Goal: Information Seeking & Learning: Learn about a topic

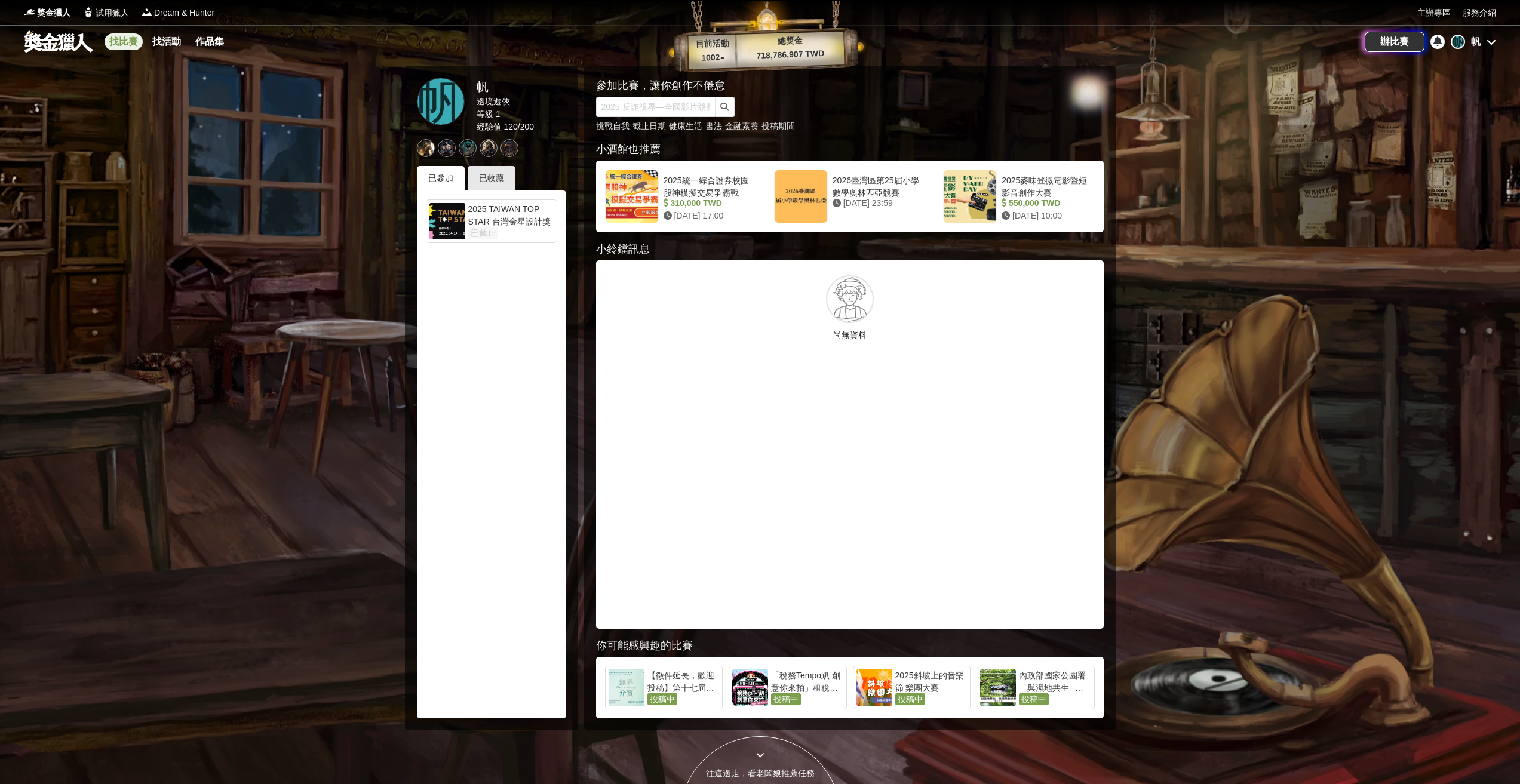
click at [132, 44] on link "找比賽" at bounding box center [124, 41] width 39 height 17
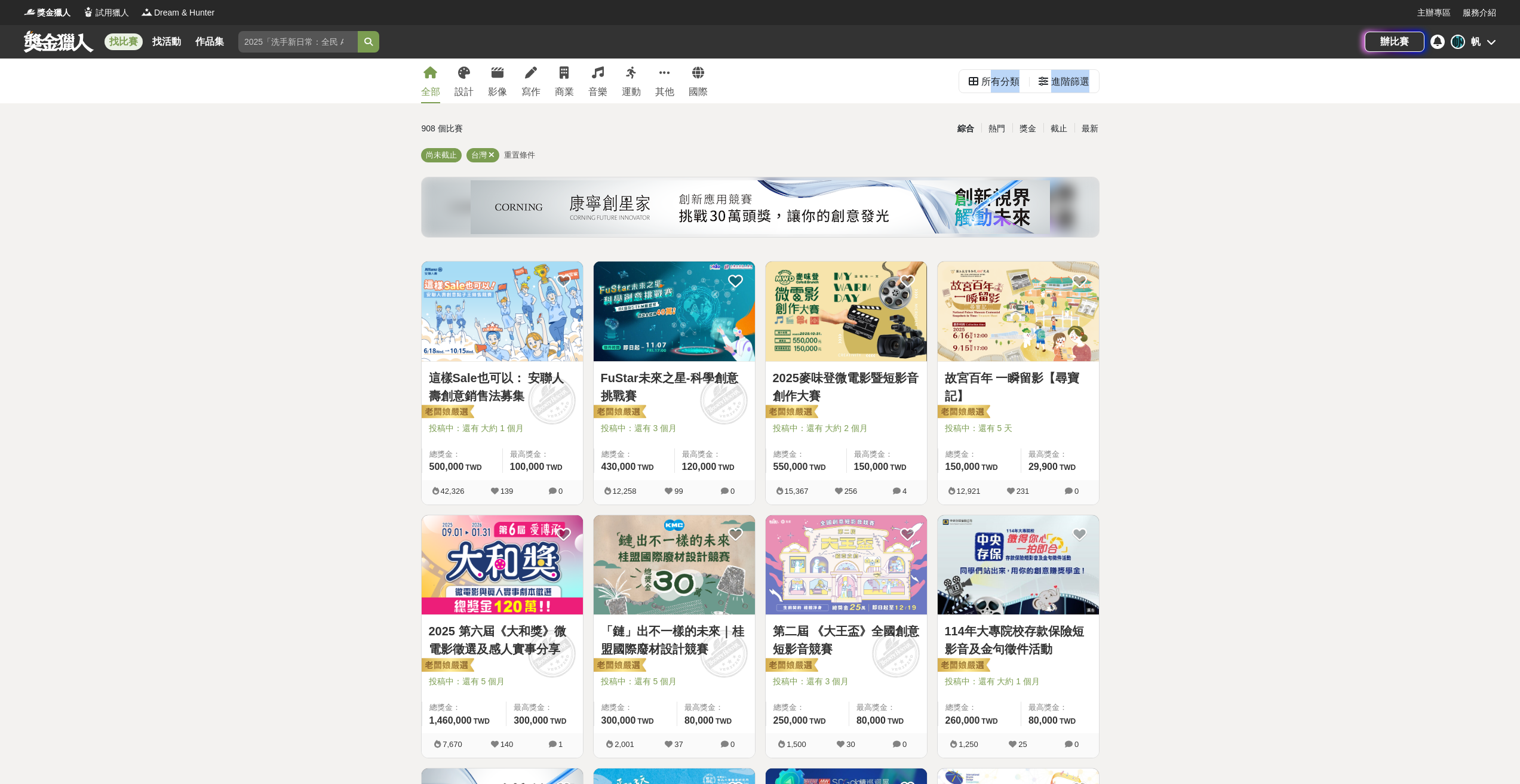
drag, startPoint x: 989, startPoint y: 88, endPoint x: 1101, endPoint y: 88, distance: 112.0
click at [1101, 88] on div "全部 設計 影像 寫作 商業 音樂 運動 其他 國際 所有分類 進階篩選" at bounding box center [760, 81] width 697 height 45
click at [1052, 78] on div "進階篩選" at bounding box center [1071, 81] width 39 height 24
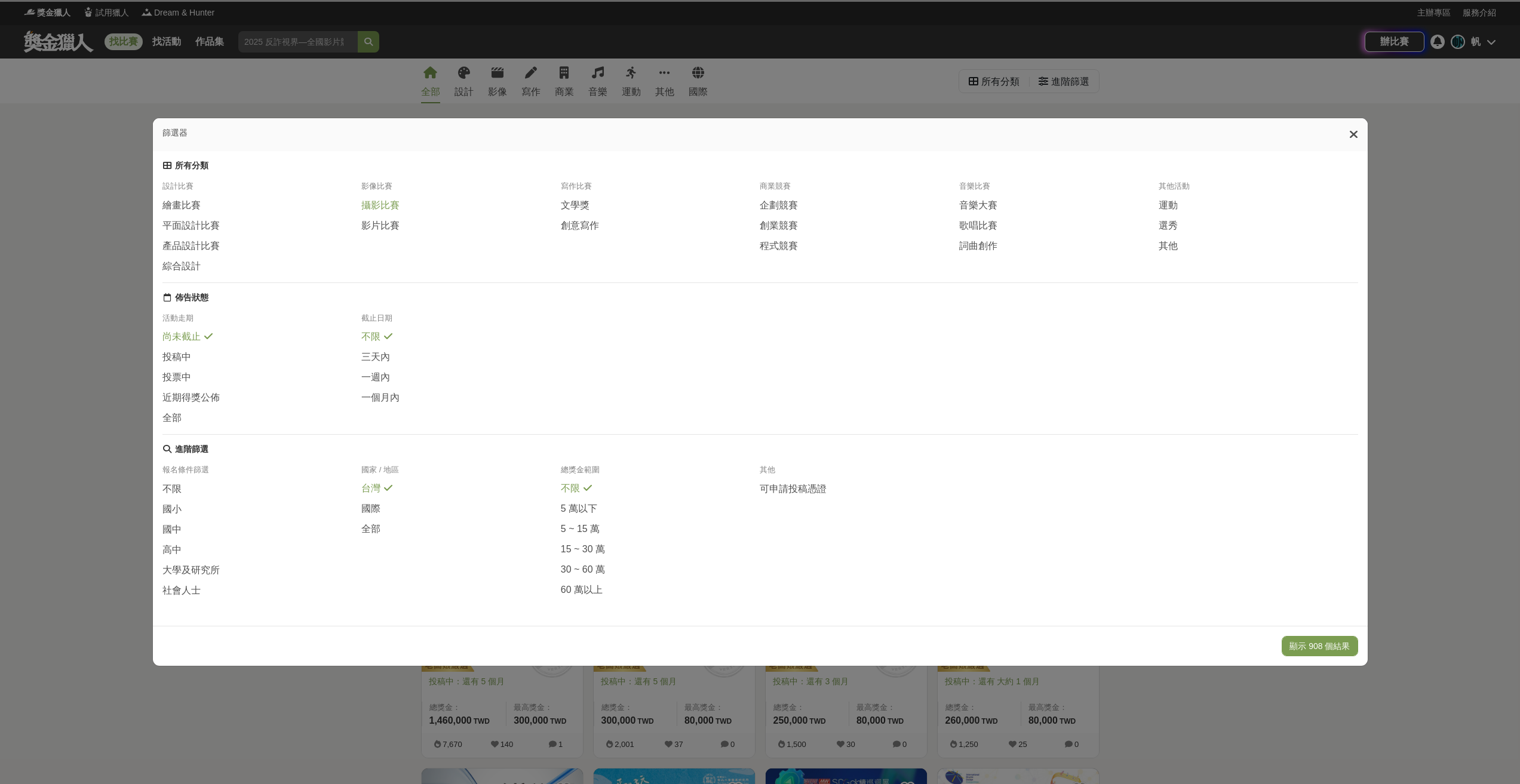
click at [397, 200] on span "攝影比賽" at bounding box center [380, 206] width 39 height 12
click at [364, 536] on span "全部" at bounding box center [371, 529] width 19 height 12
click at [1337, 656] on button "顯示 67 個結果" at bounding box center [1322, 646] width 71 height 20
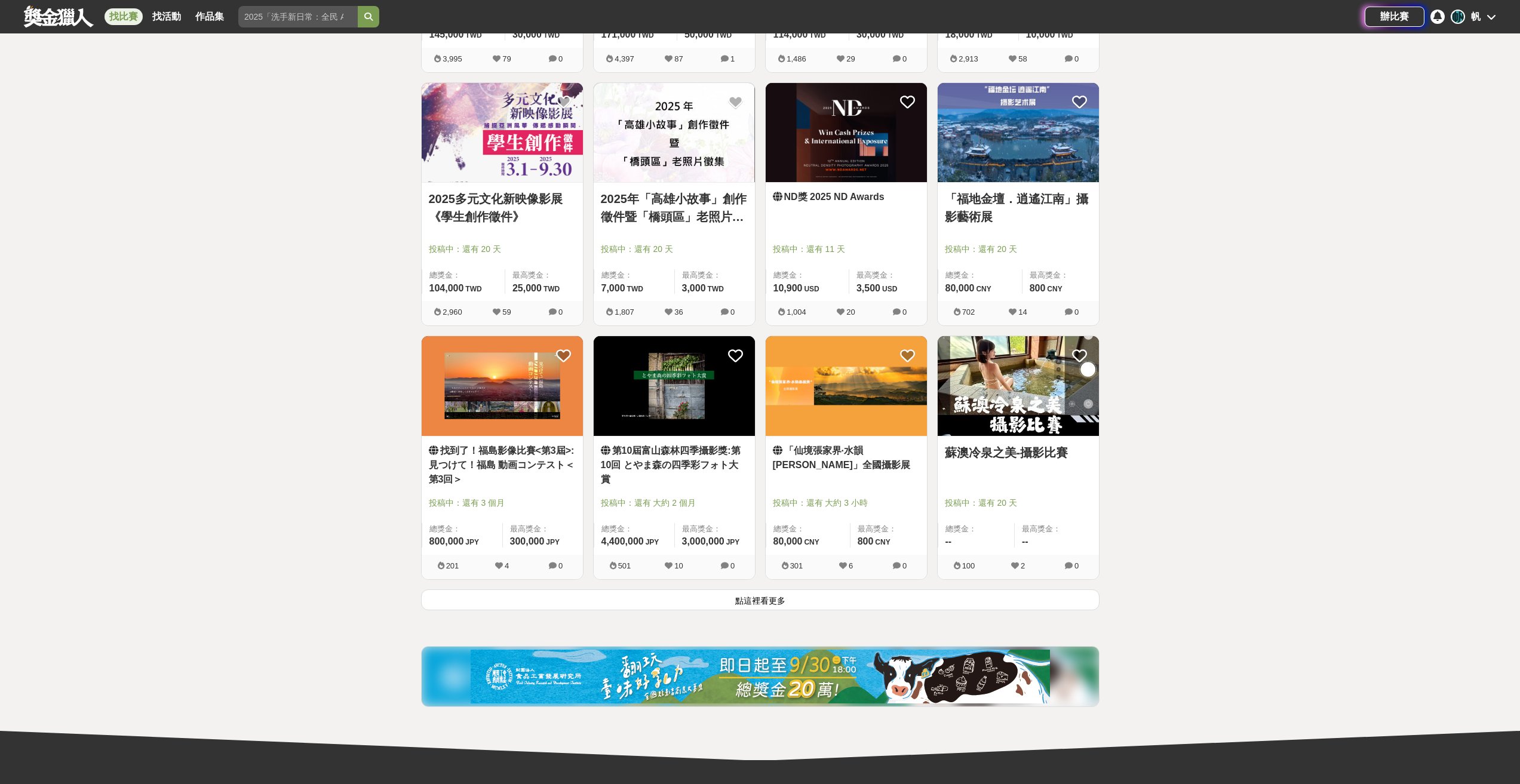
scroll to position [1195, 0]
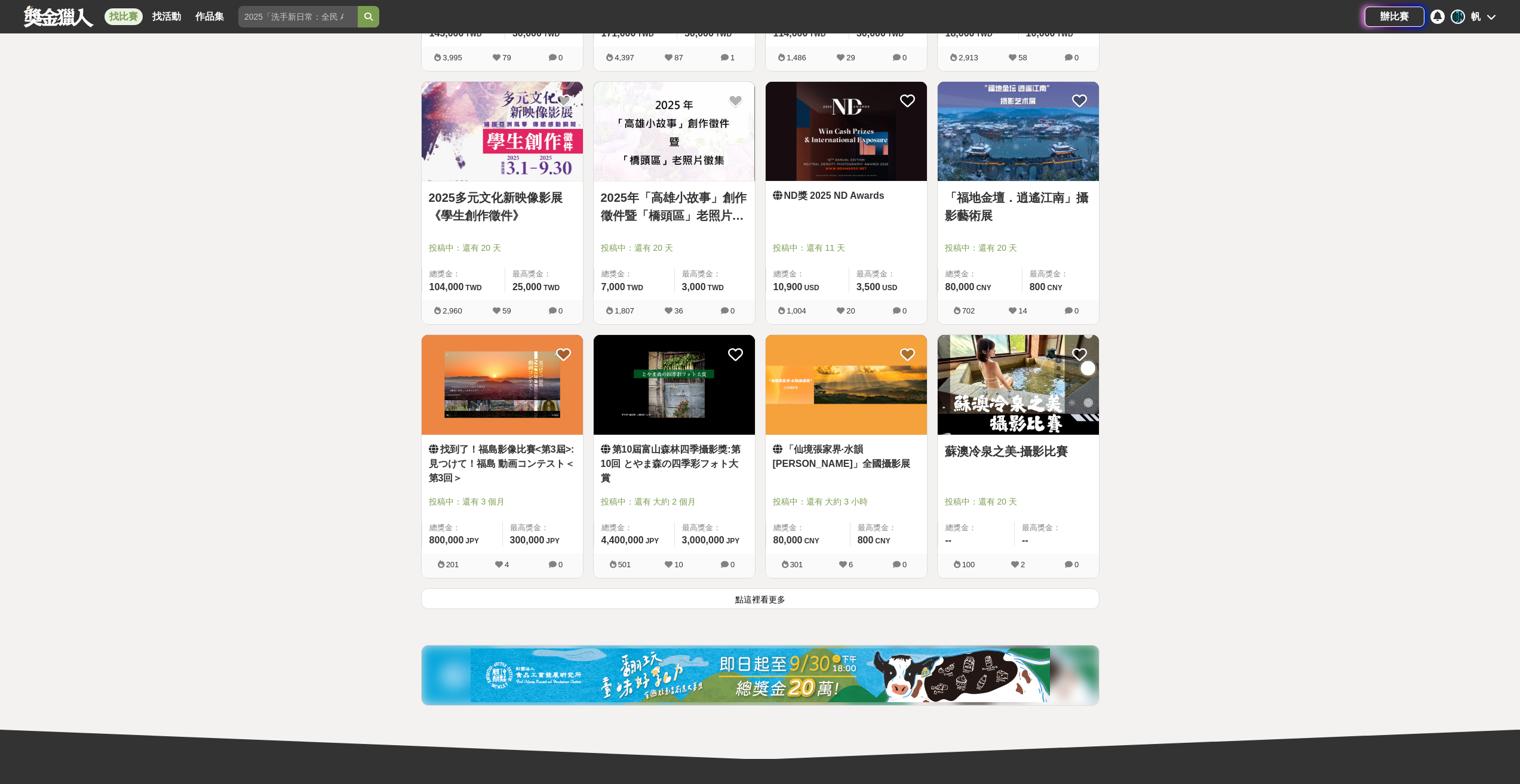
click at [861, 599] on button "點這裡看更多" at bounding box center [760, 599] width 678 height 21
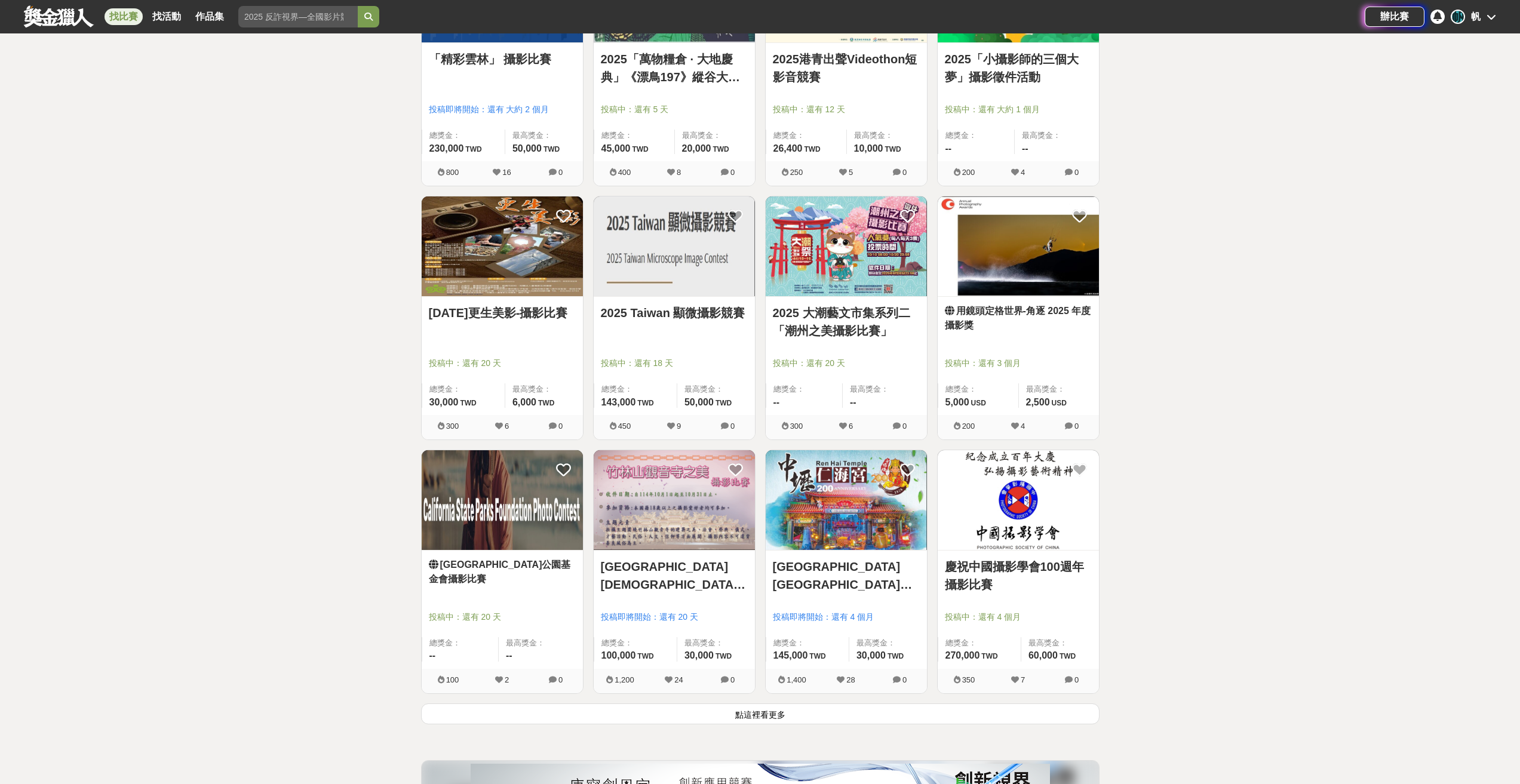
scroll to position [2615, 0]
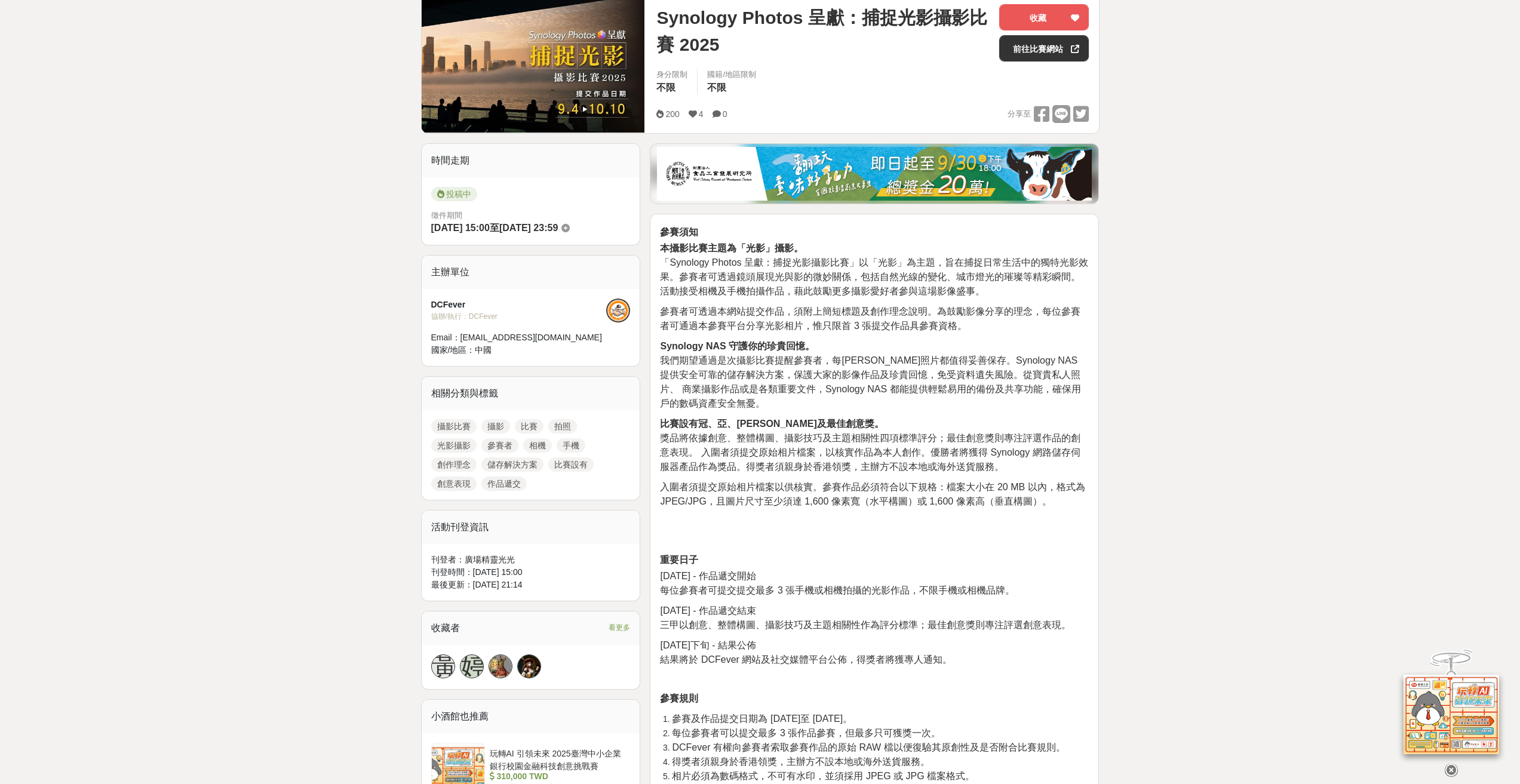
scroll to position [538, 0]
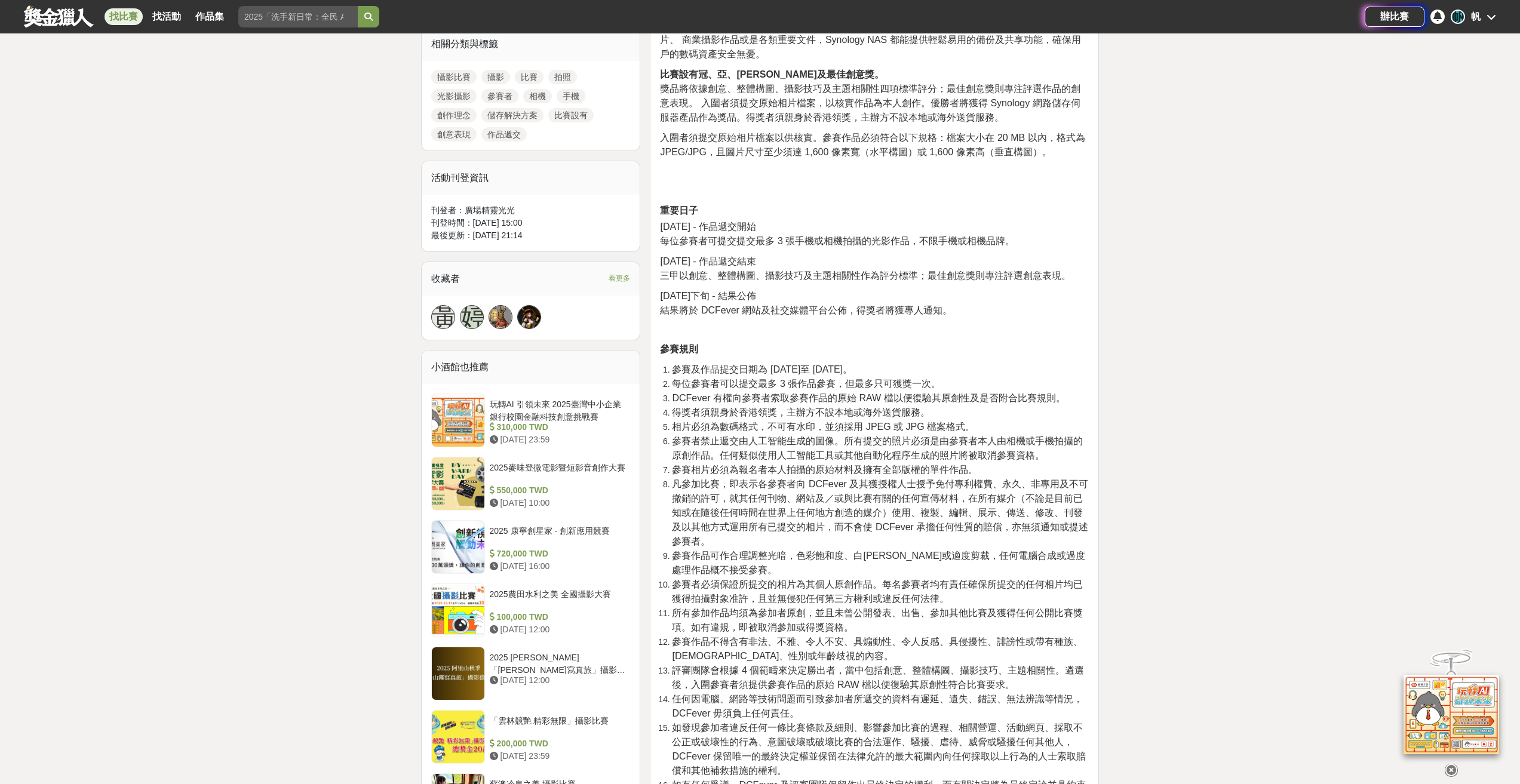
click at [668, 244] on span "每位參賽者可提交提交最多 3 張手機或相機拍攝的光影作品，不限手機或相機品牌。" at bounding box center [837, 241] width 355 height 11
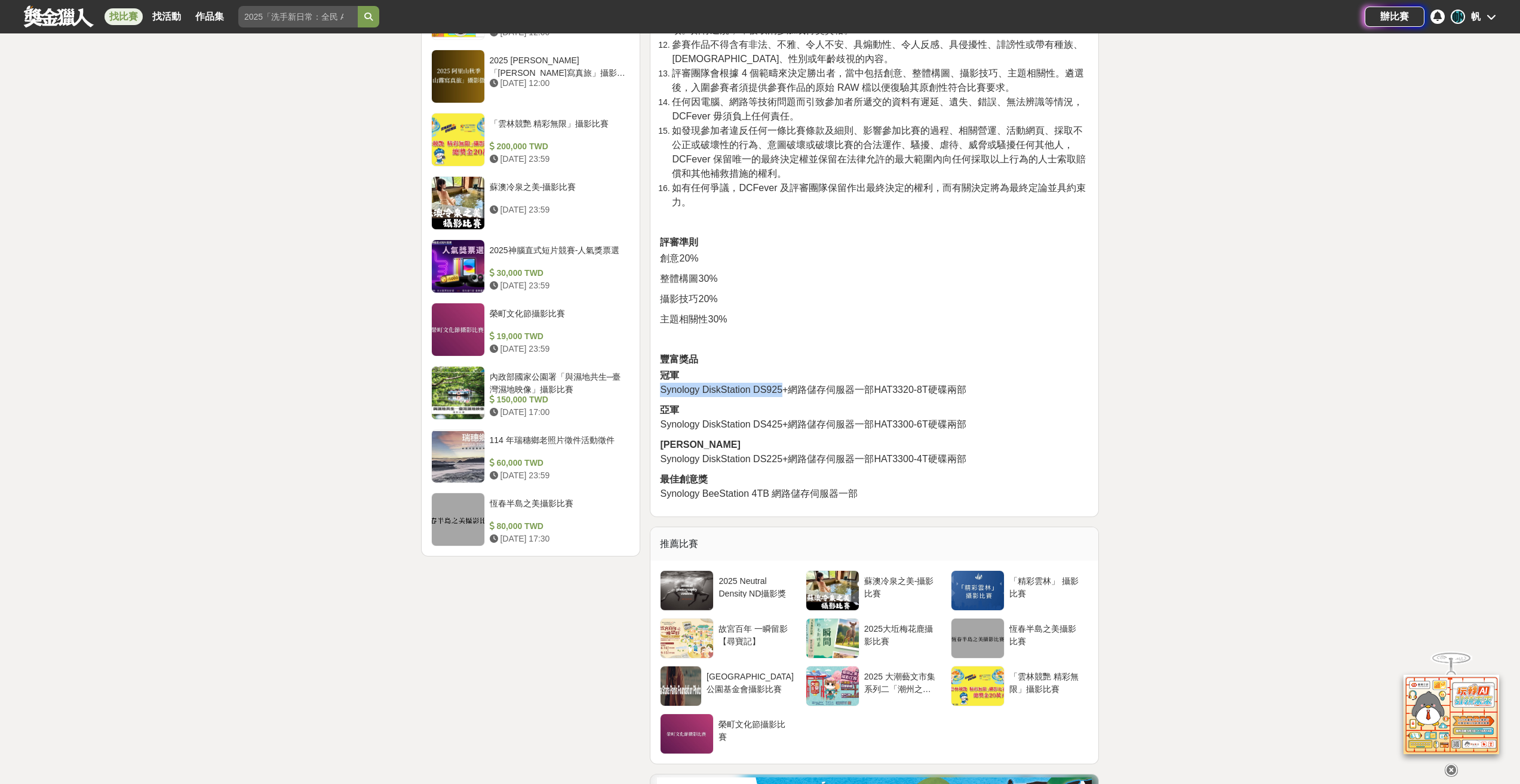
drag, startPoint x: 659, startPoint y: 390, endPoint x: 785, endPoint y: 390, distance: 126.0
click at [911, 429] on span "Synology DiskStation DS425+網路儲存伺服器一部HAT3300-6T硬碟兩部" at bounding box center [812, 425] width 306 height 11
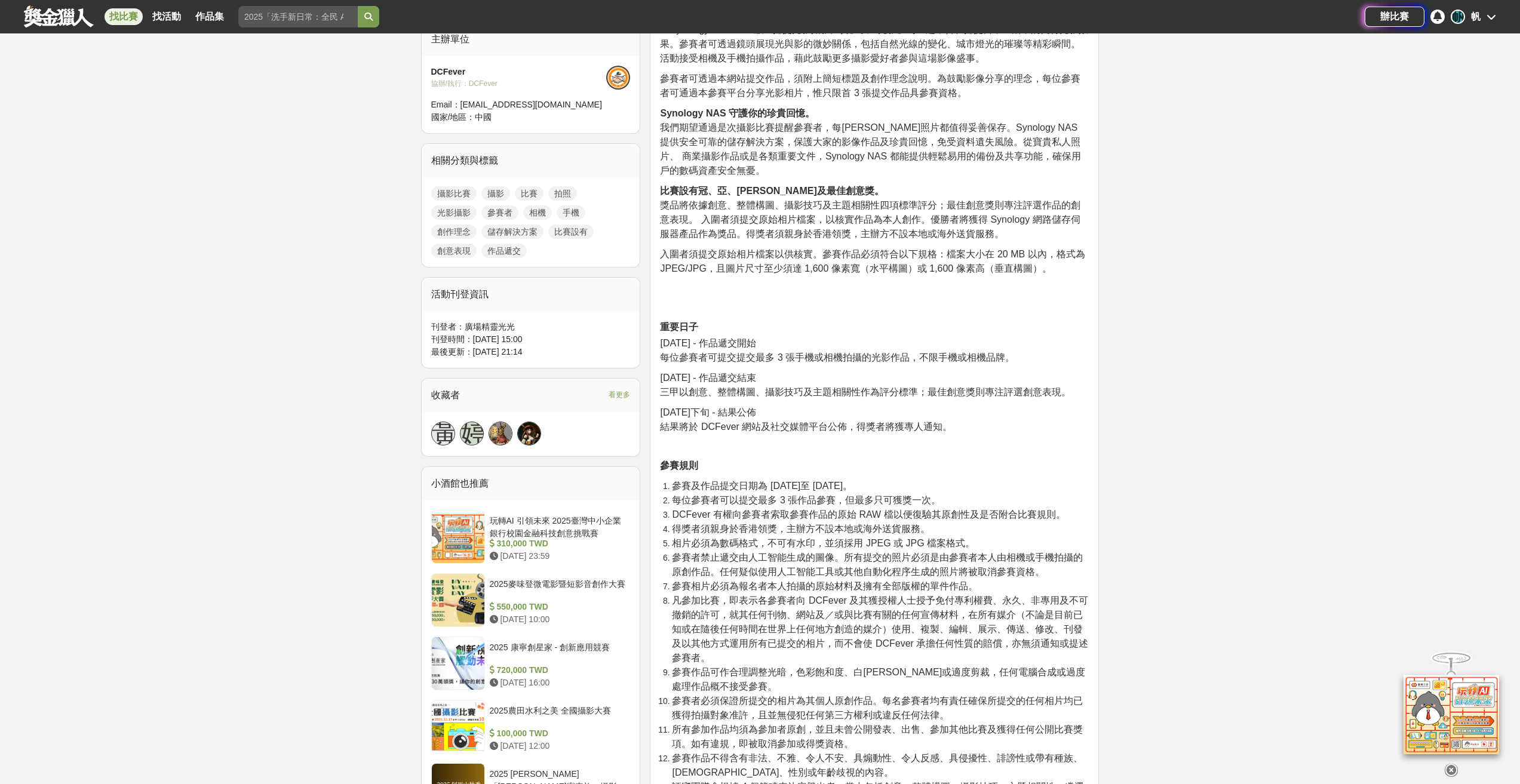
scroll to position [418, 0]
drag, startPoint x: 663, startPoint y: 362, endPoint x: 985, endPoint y: 371, distance: 322.1
click at [985, 371] on div "參賽須知 本攝影比賽主題為「光影」攝影。 「Synology Photos 呈獻：捕捉光影攝影比賽」以「光影」為主題，旨在捕捉日常生活中的獨特光影效果。參賽者…" at bounding box center [874, 605] width 429 height 1224
drag, startPoint x: 797, startPoint y: 389, endPoint x: 791, endPoint y: 392, distance: 6.7
click at [796, 390] on span "三甲以創意、整體構圖、攝影技巧及主題相關性作為評分標準；最佳創意獎則專注評選創意表現。" at bounding box center [865, 395] width 411 height 11
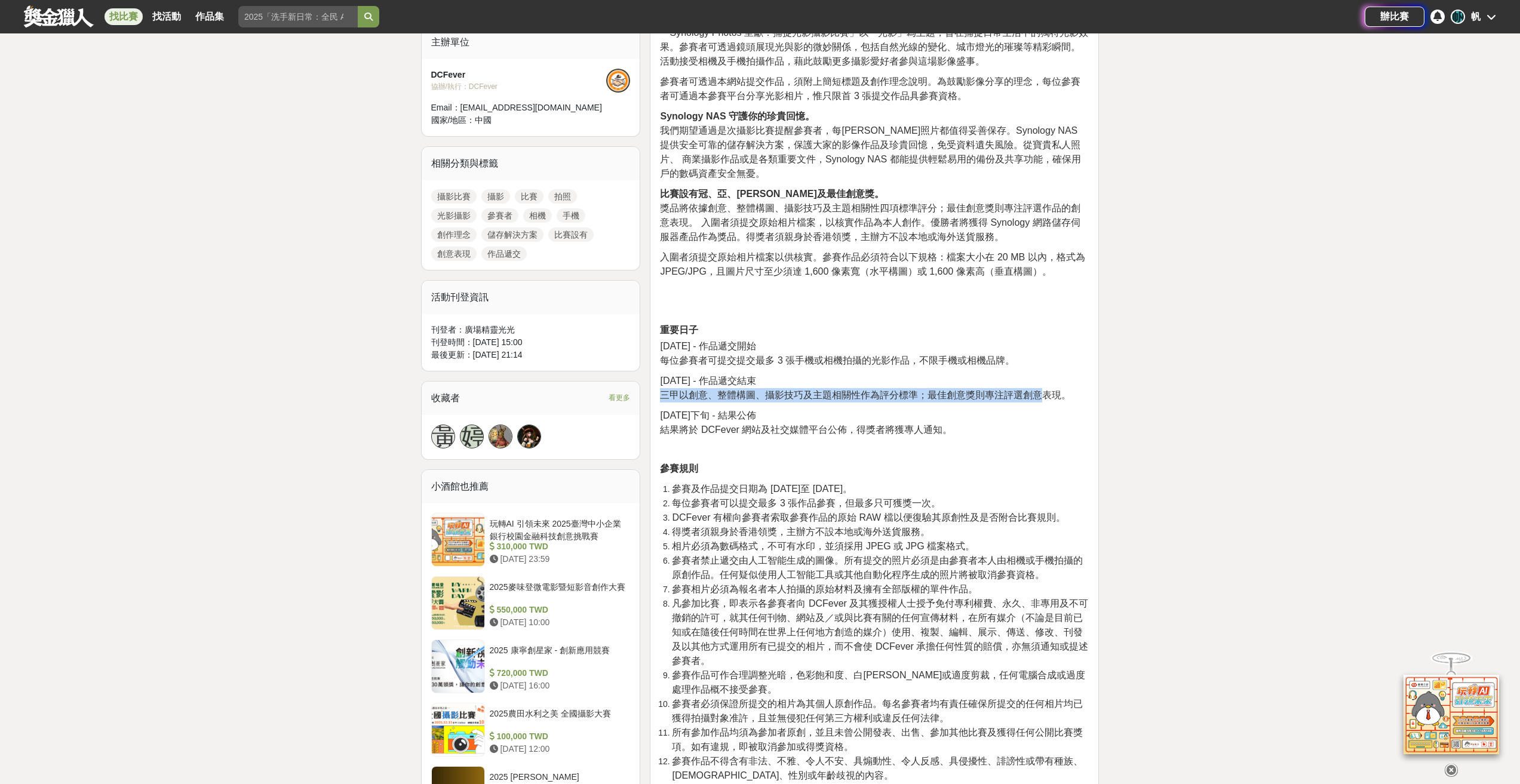
drag, startPoint x: 661, startPoint y: 395, endPoint x: 1044, endPoint y: 397, distance: 383.0
click at [1044, 397] on span "三甲以創意、整體構圖、攝影技巧及主題相關性作為評分標準；最佳創意獎則專注評選創意表現。" at bounding box center [865, 395] width 411 height 11
click at [884, 429] on span "結果將於 DCFever 網站及社交媒體平台公佈，得獎者將獲專人通知。" at bounding box center [805, 430] width 292 height 11
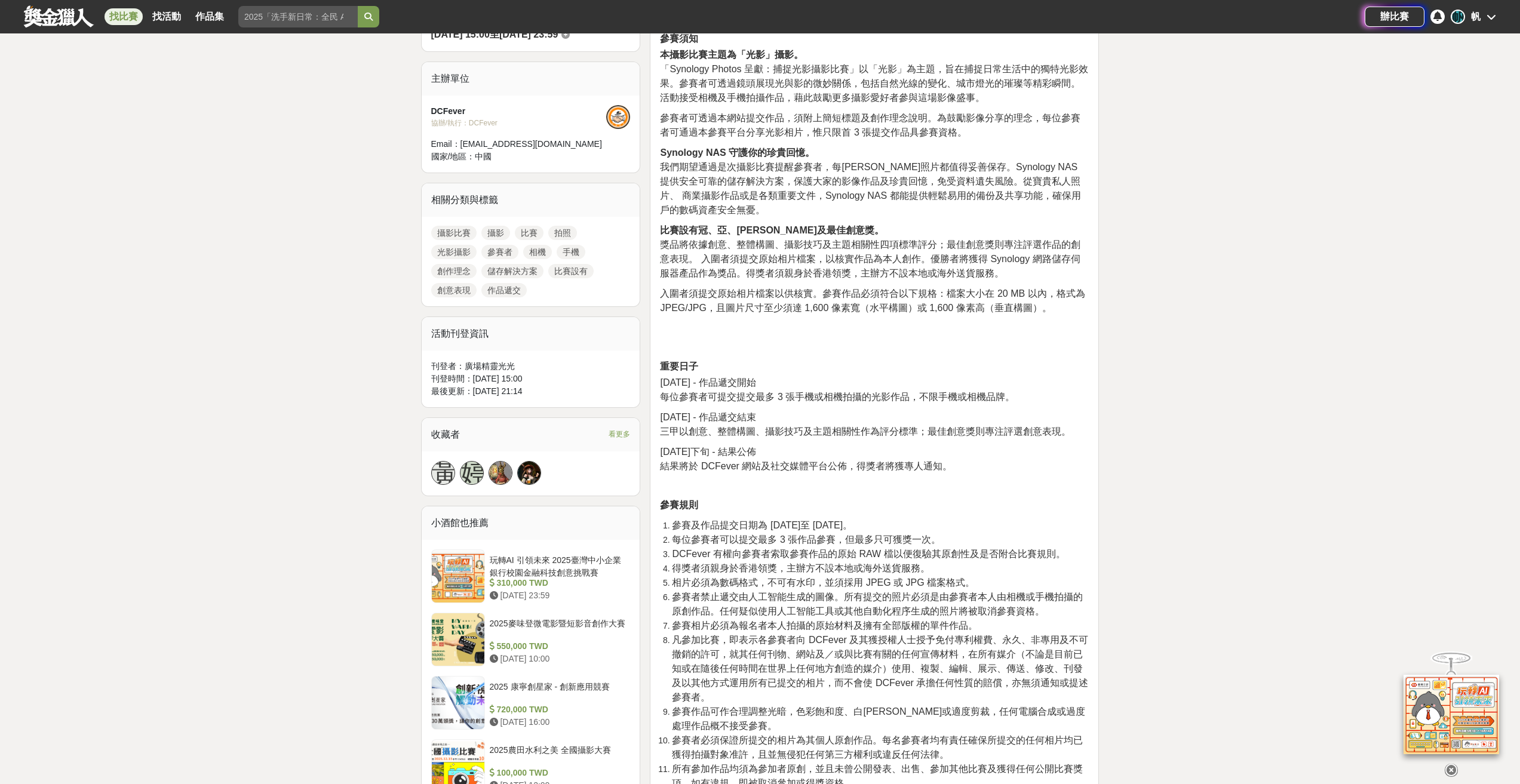
scroll to position [180, 0]
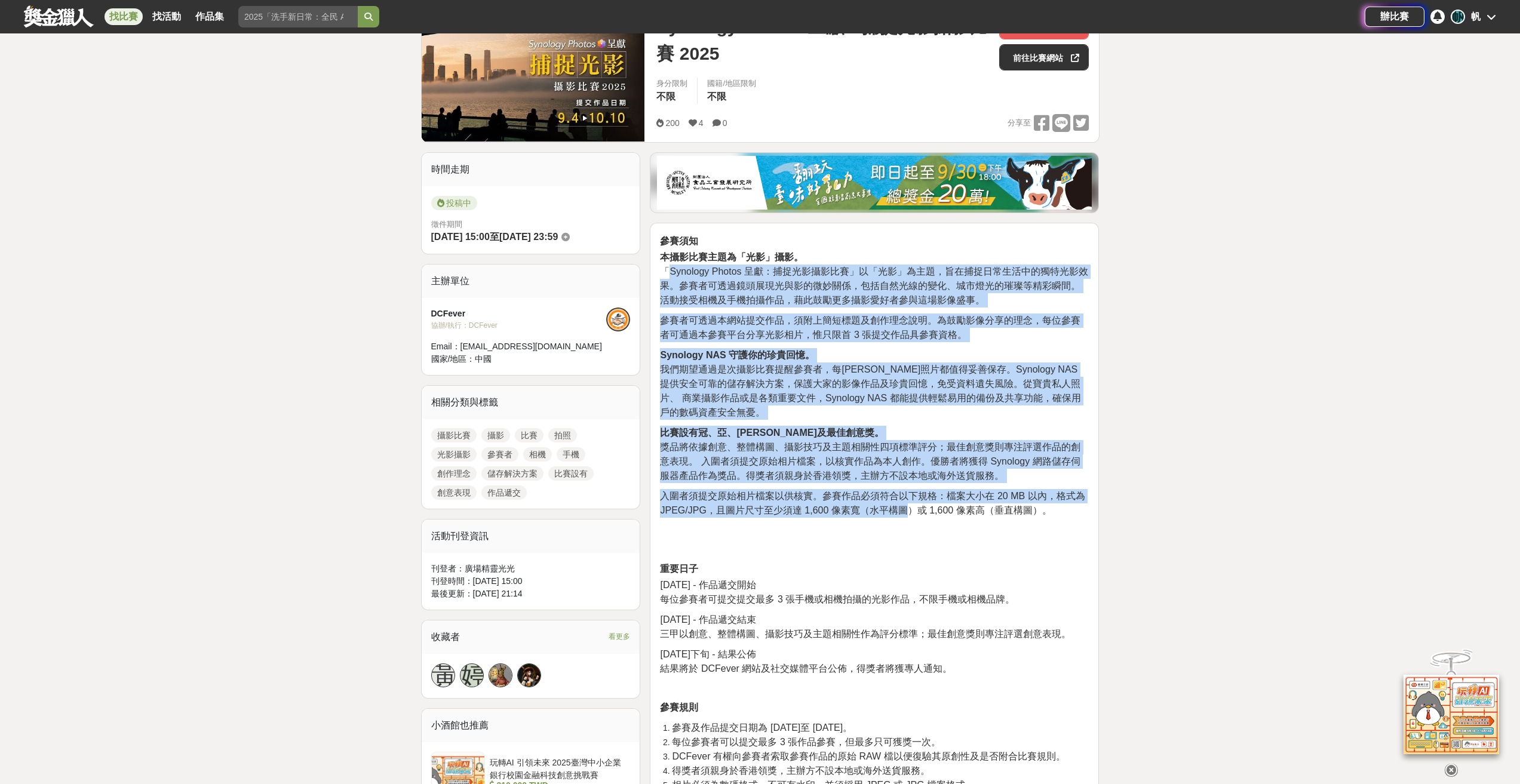
drag, startPoint x: 675, startPoint y: 276, endPoint x: 923, endPoint y: 517, distance: 345.8
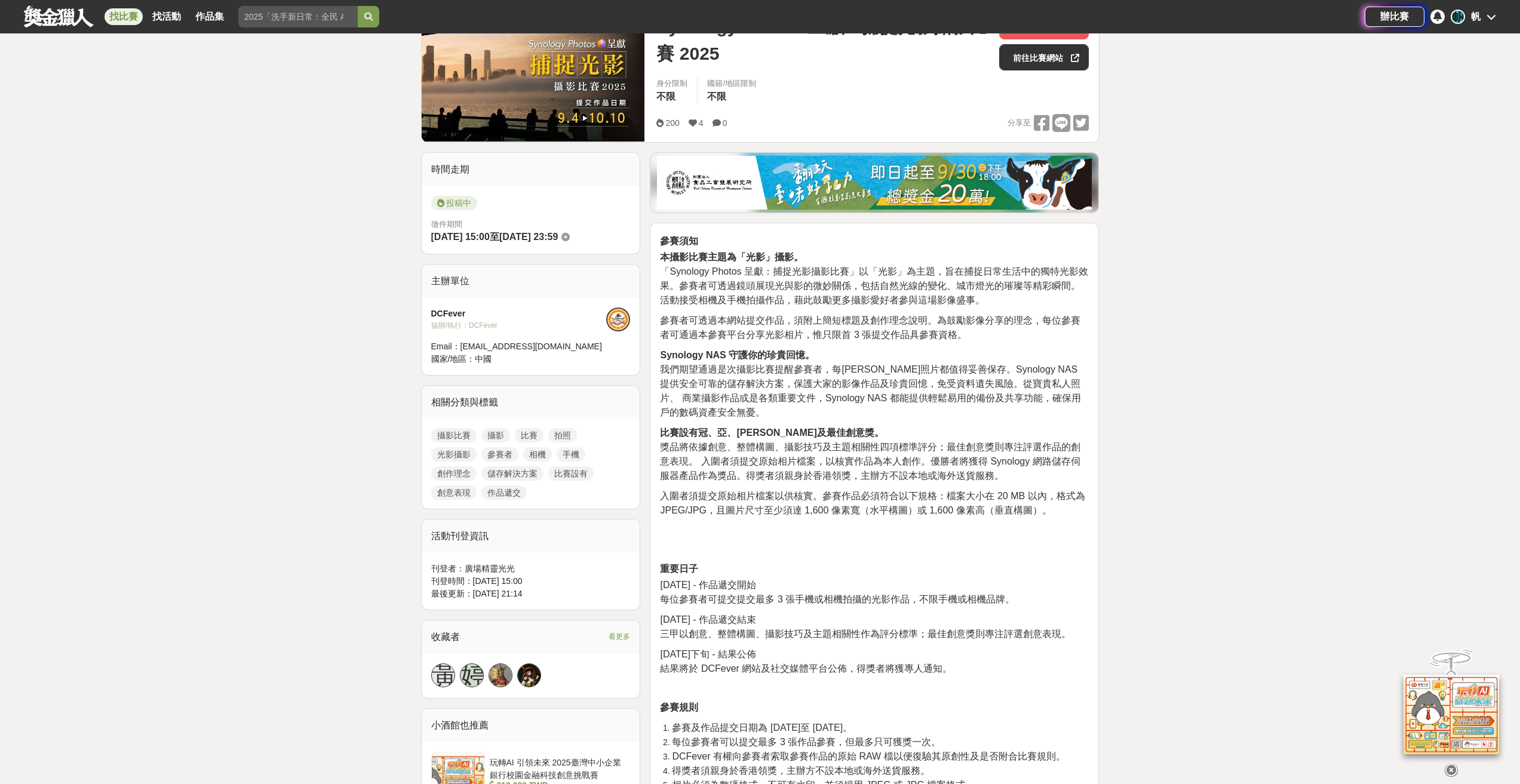
click at [923, 515] on span "入圍者須提交原始相片檔案以供核實。參賽作品必須符合以下規格：檔案大小在 20 MB 以內，格式為 JPEG/JPG，且圖片尺寸至少須達 1,600 像素寬（水…" at bounding box center [872, 503] width 425 height 25
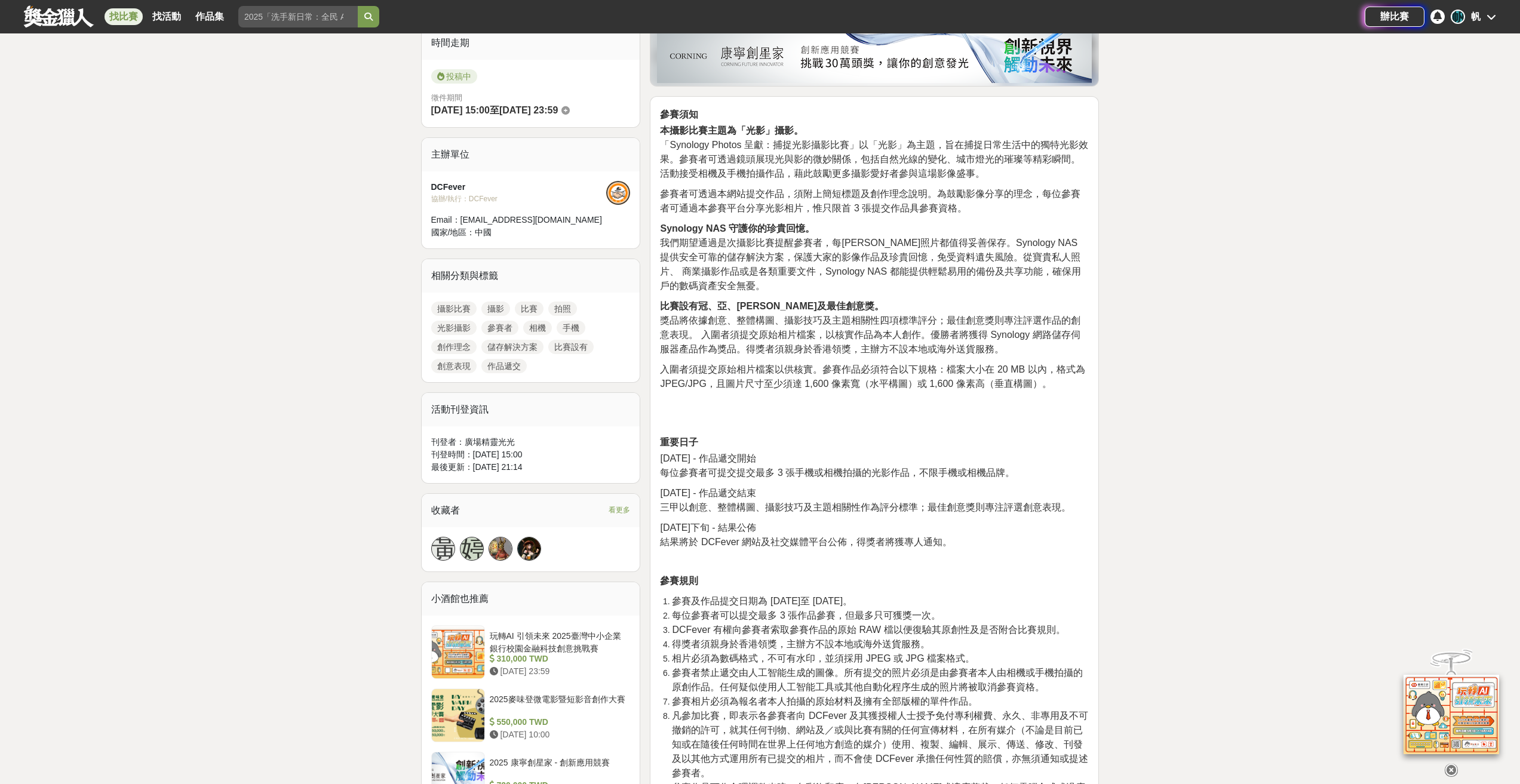
scroll to position [0, 0]
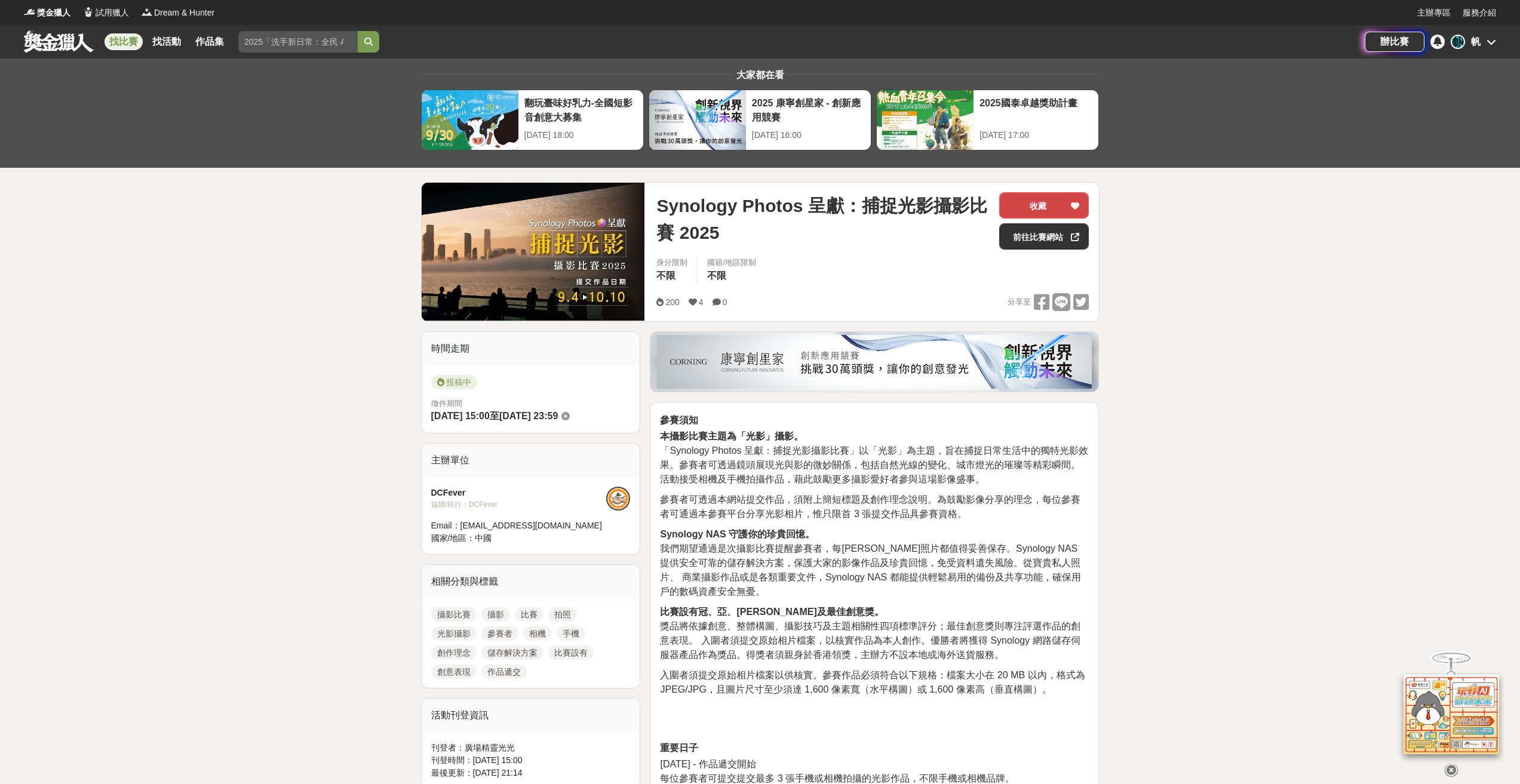
click at [1082, 211] on button "收藏" at bounding box center [1044, 206] width 89 height 26
